Goal: Information Seeking & Learning: Understand process/instructions

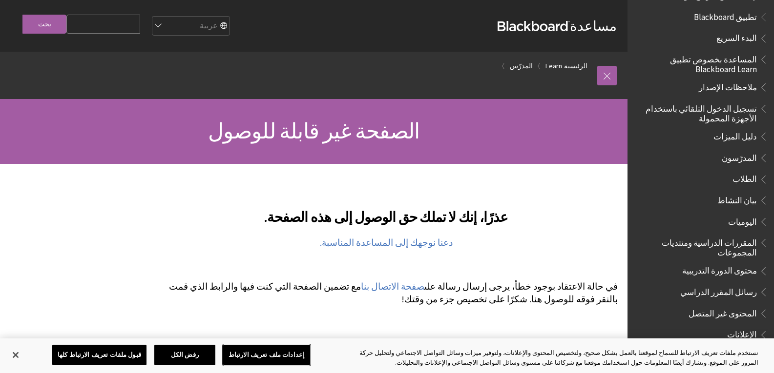
scroll to position [195, 0]
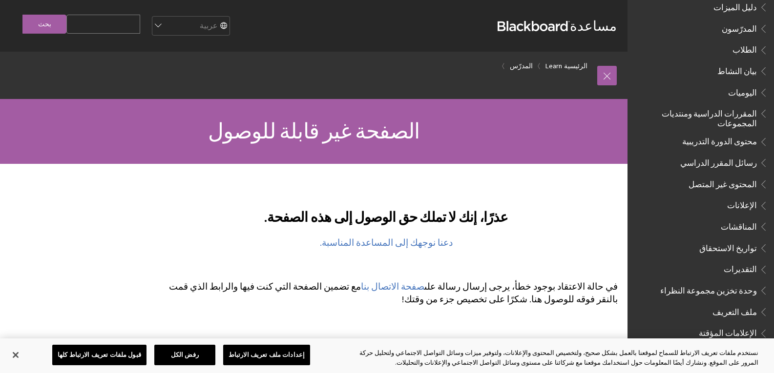
drag, startPoint x: 749, startPoint y: 89, endPoint x: 754, endPoint y: 92, distance: 5.7
click at [749, 89] on span "اليوميات" at bounding box center [742, 90] width 29 height 13
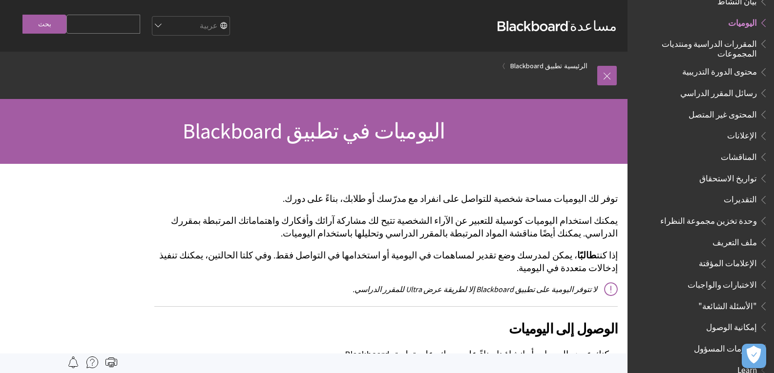
click at [744, 214] on span "وحدة تخزين مجموعة النظراء" at bounding box center [708, 219] width 97 height 13
